Goal: Task Accomplishment & Management: Manage account settings

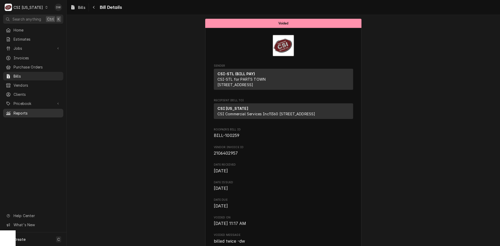
scroll to position [425, 0]
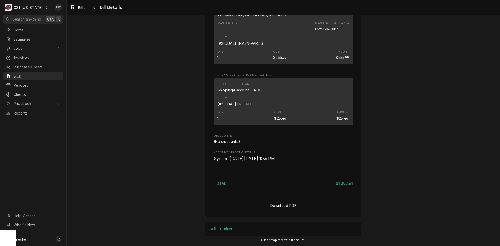
click at [45, 8] on icon "Dynamic Content Wrapper" at bounding box center [46, 7] width 2 height 3
click at [57, 12] on div "CSI Kansas City" at bounding box center [81, 10] width 69 height 5
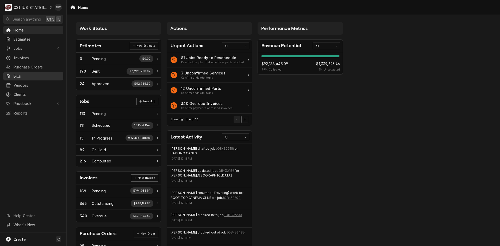
click at [21, 73] on span "Bills" at bounding box center [37, 75] width 47 height 5
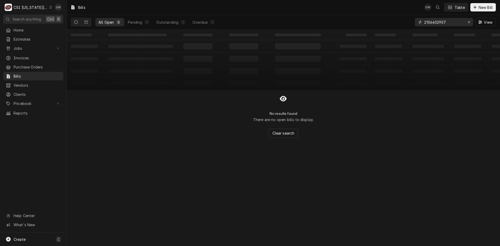
drag, startPoint x: 451, startPoint y: 23, endPoint x: 408, endPoint y: 26, distance: 42.7
click at [408, 26] on div "All Open 0 Pending 0 Outstanding 0 Overdue 0 2106402957 View" at bounding box center [283, 22] width 425 height 15
paste input "S5009755.001"
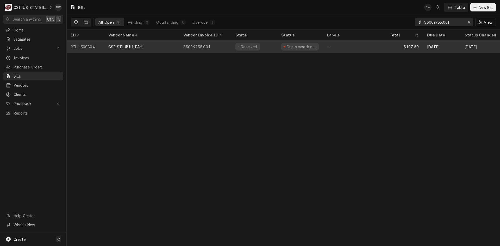
type input "S5009755.001"
click at [187, 48] on div "S5009755.001" at bounding box center [205, 46] width 52 height 12
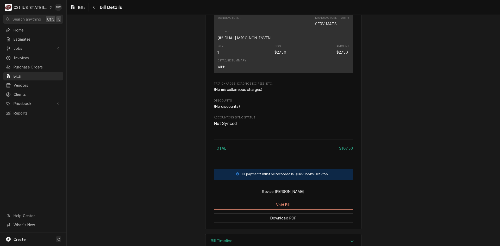
scroll to position [260, 0]
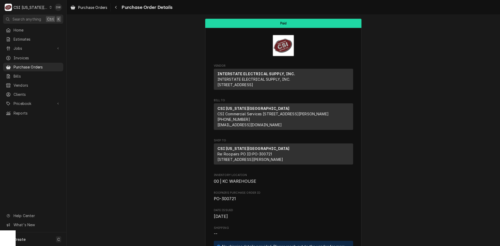
click at [49, 6] on icon "Dynamic Content Wrapper" at bounding box center [50, 7] width 2 height 3
click at [58, 26] on div "CSI St. [PERSON_NAME]" at bounding box center [89, 28] width 76 height 5
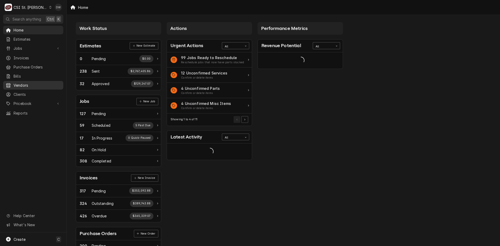
click at [20, 82] on span "Vendors" at bounding box center [37, 84] width 47 height 5
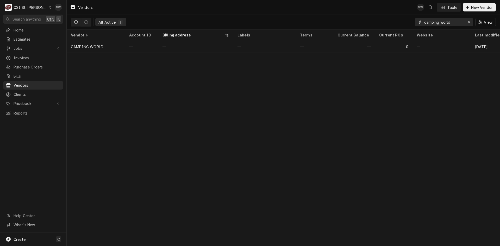
drag, startPoint x: 456, startPoint y: 21, endPoint x: 416, endPoint y: 23, distance: 40.9
click at [416, 23] on div "camping world" at bounding box center [443, 22] width 58 height 8
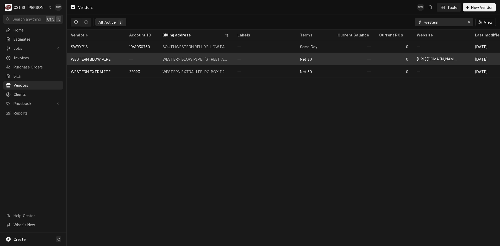
type input "western"
click at [195, 58] on div "WESTERN BLOW PIPE, PO BOX 11, Bismarck, MO 63624" at bounding box center [195, 58] width 67 height 5
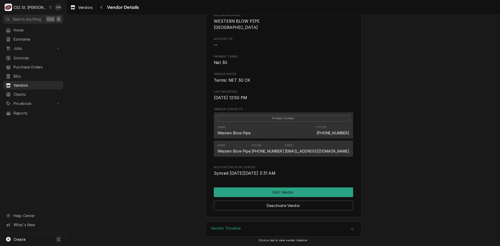
scroll to position [54, 0]
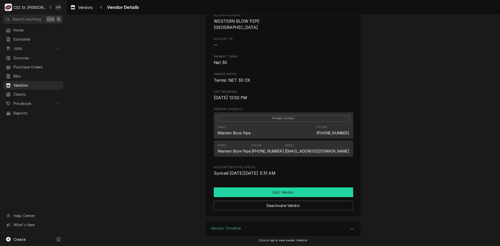
click at [281, 191] on button "Edit Vendor" at bounding box center [283, 192] width 139 height 10
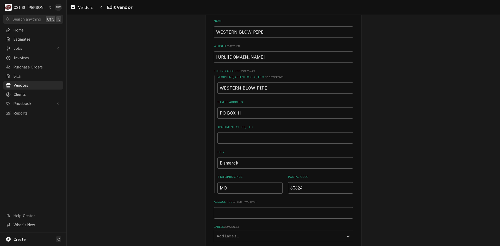
scroll to position [26, 0]
drag, startPoint x: 241, startPoint y: 112, endPoint x: 200, endPoint y: 113, distance: 40.3
click at [200, 113] on div "Please provide the following information about your vendor: Name WESTERN BLOW P…" at bounding box center [283, 240] width 433 height 493
type textarea "x"
type input "3"
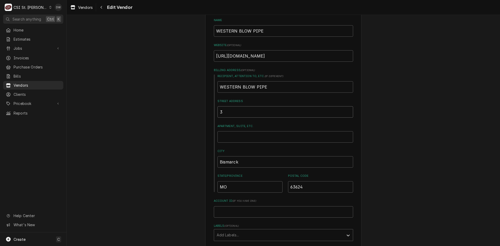
type textarea "x"
type input "33"
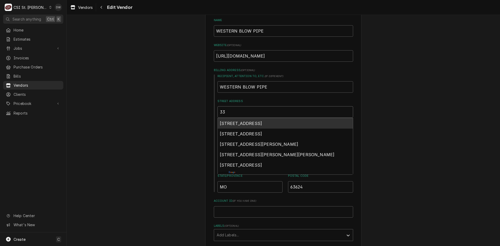
type textarea "x"
type input "330"
type textarea "x"
type input "3300"
type textarea "x"
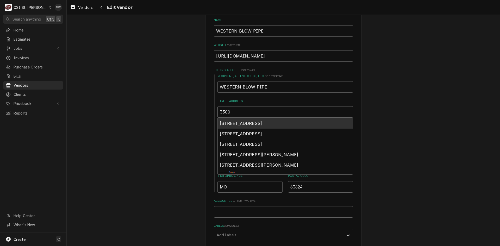
type input "3300"
type textarea "x"
type input "3300 H"
type textarea "x"
type input "3300 HA"
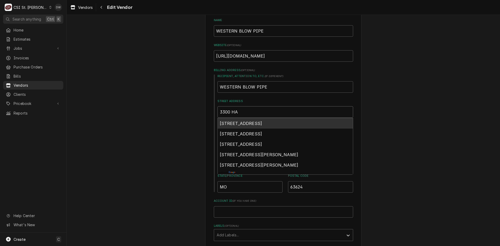
type textarea "x"
type input "3300 HAL"
type textarea "x"
type input "3300 HALL"
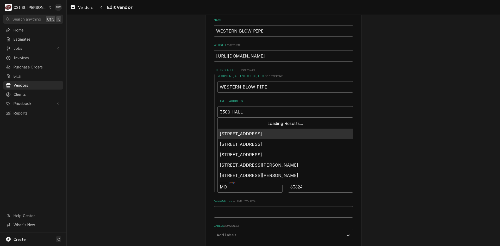
type textarea "x"
type input "3300 HALL"
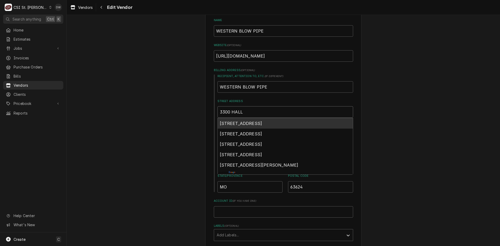
type textarea "x"
type input "3300 HALL S"
type textarea "x"
type input "3300 HALL ST"
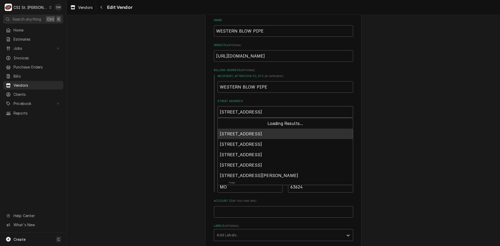
type textarea "x"
type input "3300 HALL STR"
type textarea "x"
type input "3300 HALL STRE"
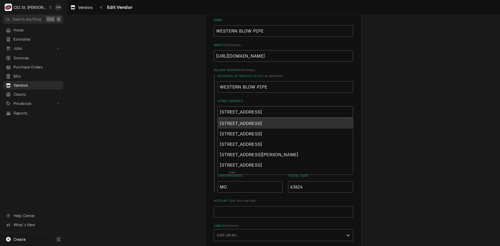
type textarea "x"
type input "3300 HALL STREE"
type textarea "x"
type input "3300 HALL STREET"
click at [172, 109] on div "Please provide the following information about your vendor: Name WESTERN BLOW P…" at bounding box center [283, 240] width 433 height 493
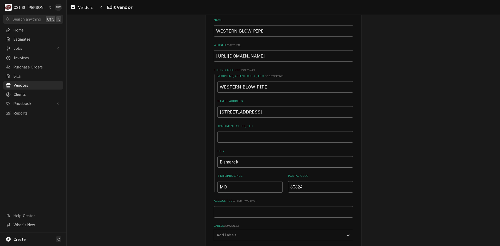
drag, startPoint x: 245, startPoint y: 164, endPoint x: 203, endPoint y: 164, distance: 41.9
click at [203, 164] on div "Please provide the following information about your vendor: Name WESTERN BLOW P…" at bounding box center [283, 240] width 433 height 493
type textarea "x"
type input "s"
type textarea "x"
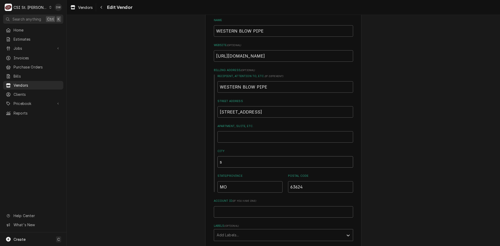
type input "sT"
type textarea "x"
type input "s"
type textarea "x"
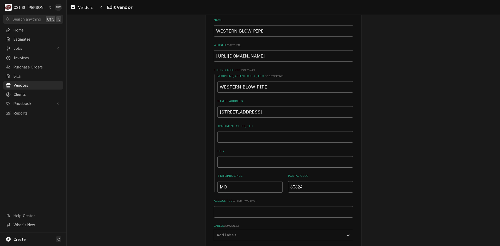
type input "S"
type textarea "x"
type input "ST"
type textarea "x"
type input "ST."
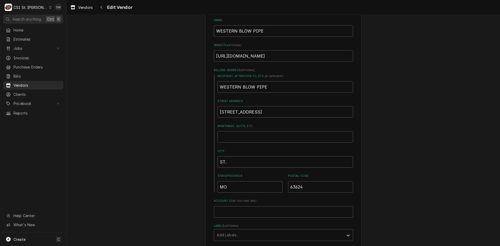
type textarea "x"
type input "ST."
type textarea "x"
type input "ST. l"
type textarea "x"
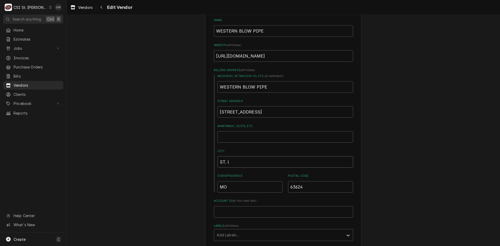
type input "ST. lO"
type textarea "x"
type input "ST. l"
type textarea "x"
type input "ST."
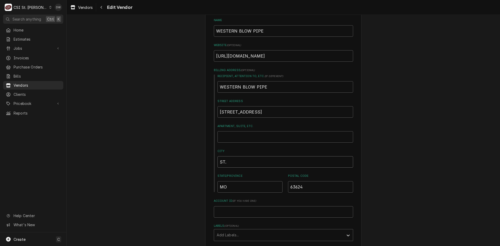
type textarea "x"
type input "ST. L"
type textarea "x"
type input "ST. LO"
type textarea "x"
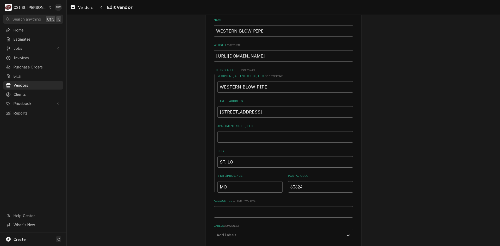
type input "ST. LOU"
type textarea "x"
type input "ST. LOUI"
type textarea "x"
type input "ST. LOUIS"
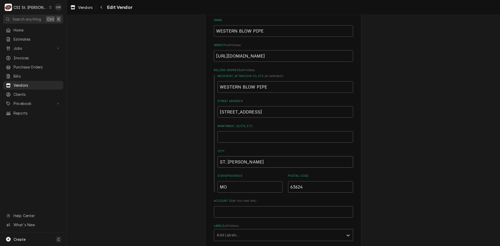
type textarea "x"
type input "ST. LOUIS"
drag, startPoint x: 303, startPoint y: 187, endPoint x: 270, endPoint y: 186, distance: 32.8
click at [270, 186] on div "State/Province MO Postal Code 63624" at bounding box center [285, 183] width 136 height 18
type textarea "x"
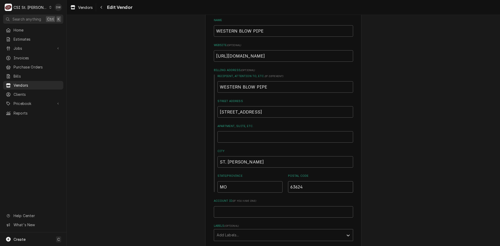
type input "6"
type textarea "x"
type input "63"
type textarea "x"
type input "631"
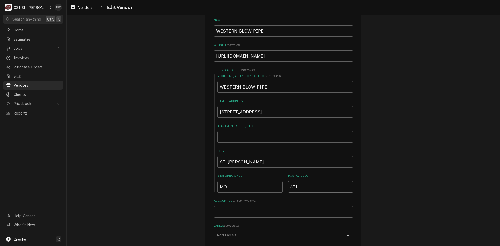
type textarea "x"
type input "6314"
type textarea "x"
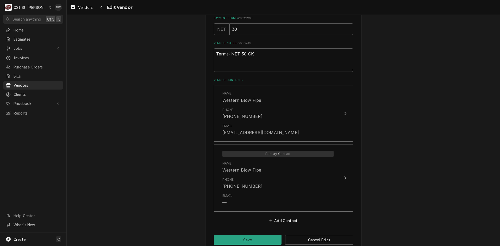
scroll to position [267, 0]
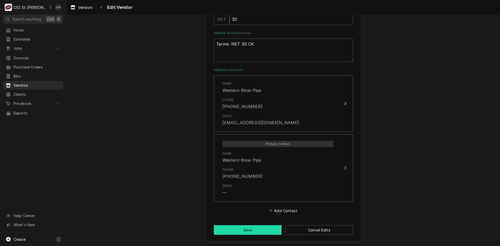
type input "63147"
click at [246, 230] on button "Save" at bounding box center [248, 230] width 68 height 10
type textarea "x"
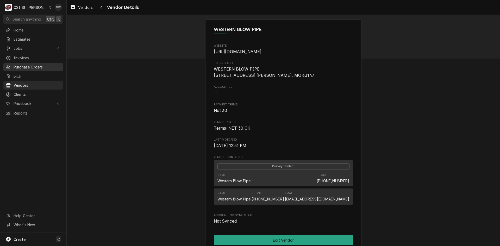
click at [23, 64] on div "Purchase Orders" at bounding box center [33, 67] width 58 height 7
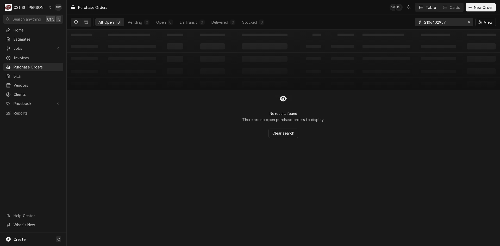
drag, startPoint x: 451, startPoint y: 22, endPoint x: 415, endPoint y: 25, distance: 36.8
click at [416, 24] on div "2106402957" at bounding box center [443, 22] width 58 height 8
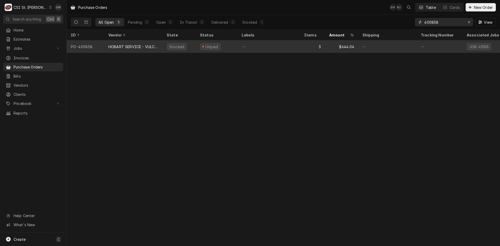
type input "400858"
click at [118, 45] on div "HOBART SERVICE - VULCAN" at bounding box center [133, 46] width 50 height 5
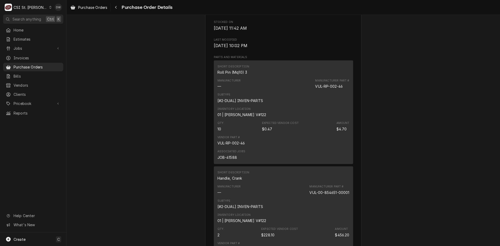
scroll to position [338, 0]
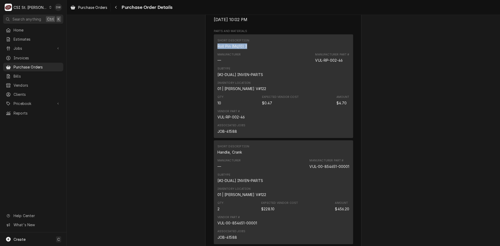
drag, startPoint x: 245, startPoint y: 60, endPoint x: 213, endPoint y: 63, distance: 32.9
click at [214, 63] on div "Short Description Roll Pin (Mq10) 3 Manufacturer — Manufacturer Part # VUL-RP-0…" at bounding box center [283, 86] width 139 height 104
copy div "Roll Pin (Mq10) 3"
drag, startPoint x: 241, startPoint y: 169, endPoint x: 213, endPoint y: 172, distance: 29.1
click at [214, 172] on div "Short Description Handle, Crank Manufacturer — Manufacturer Part # VUL-00-85465…" at bounding box center [283, 192] width 139 height 104
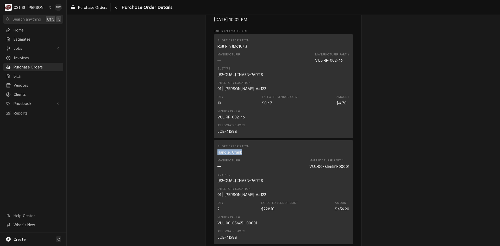
copy div "Handle, Crank"
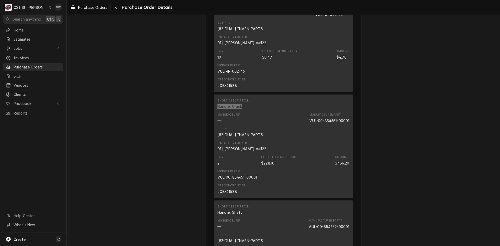
scroll to position [494, 0]
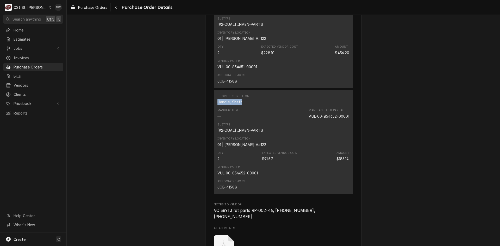
drag, startPoint x: 239, startPoint y: 119, endPoint x: 210, endPoint y: 119, distance: 28.9
copy div "Handle, Shaft"
